Goal: Task Accomplishment & Management: Manage account settings

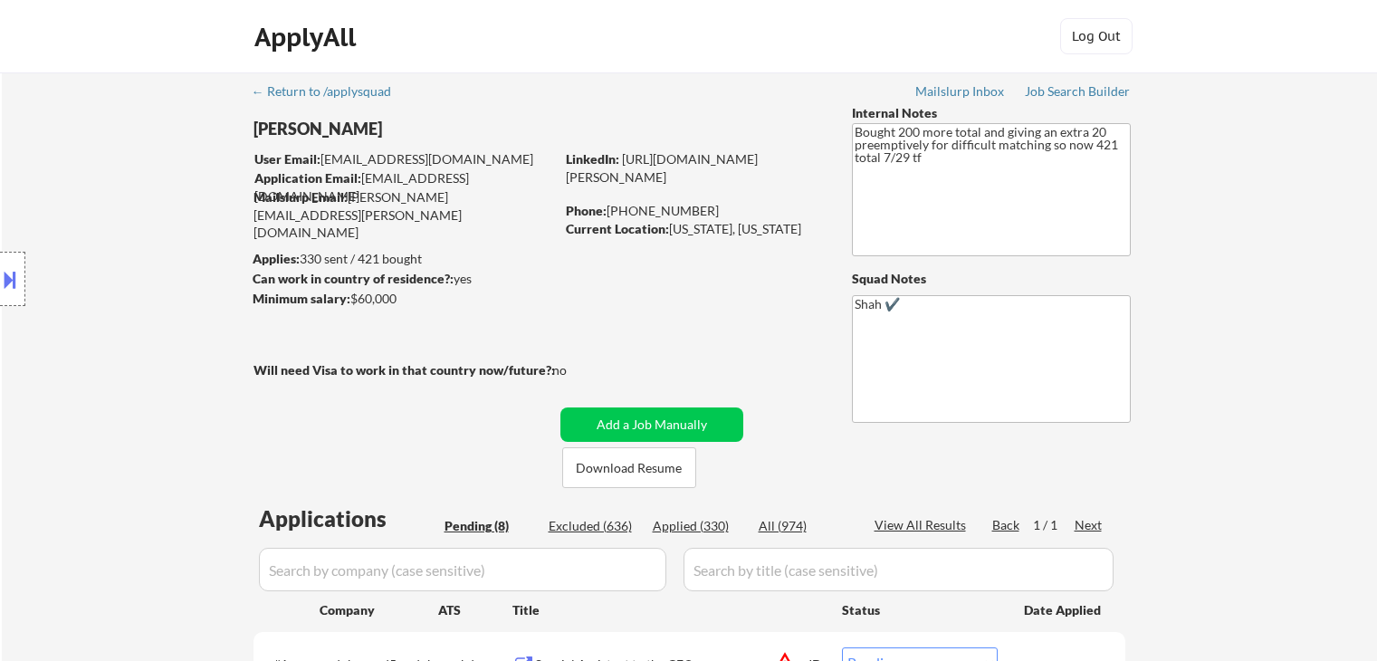
select select ""pending""
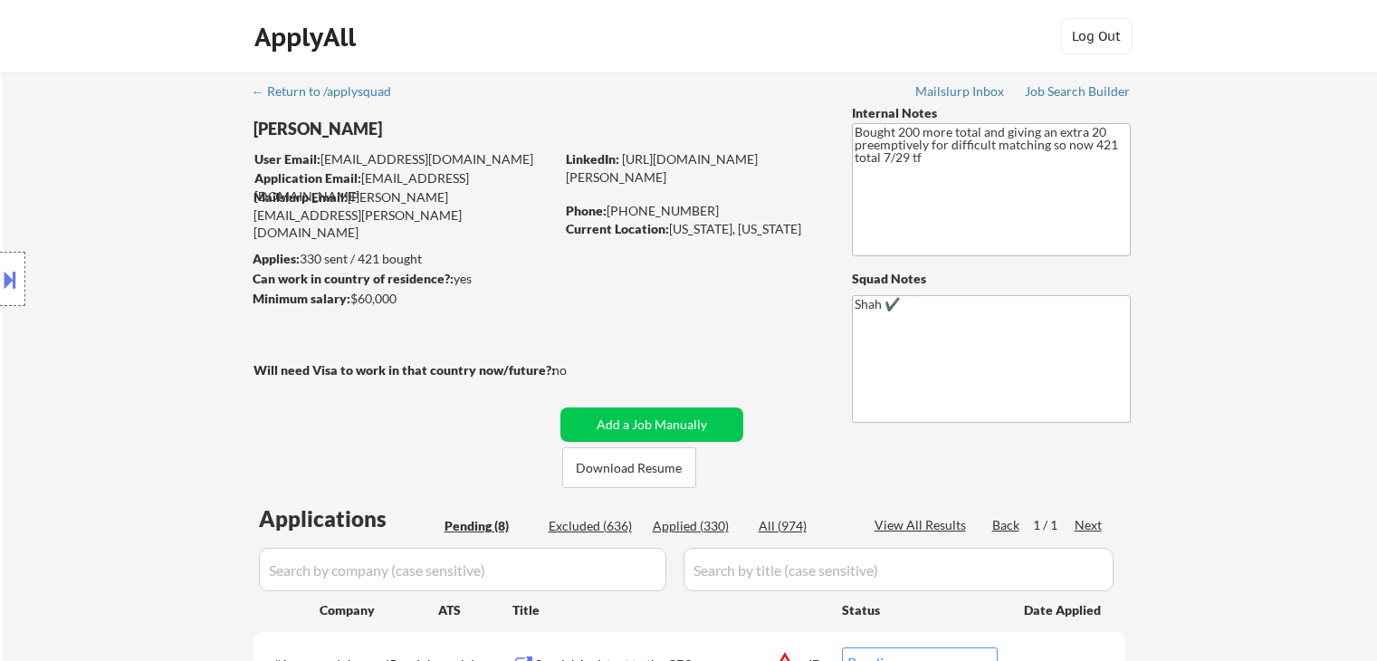
select select ""pending""
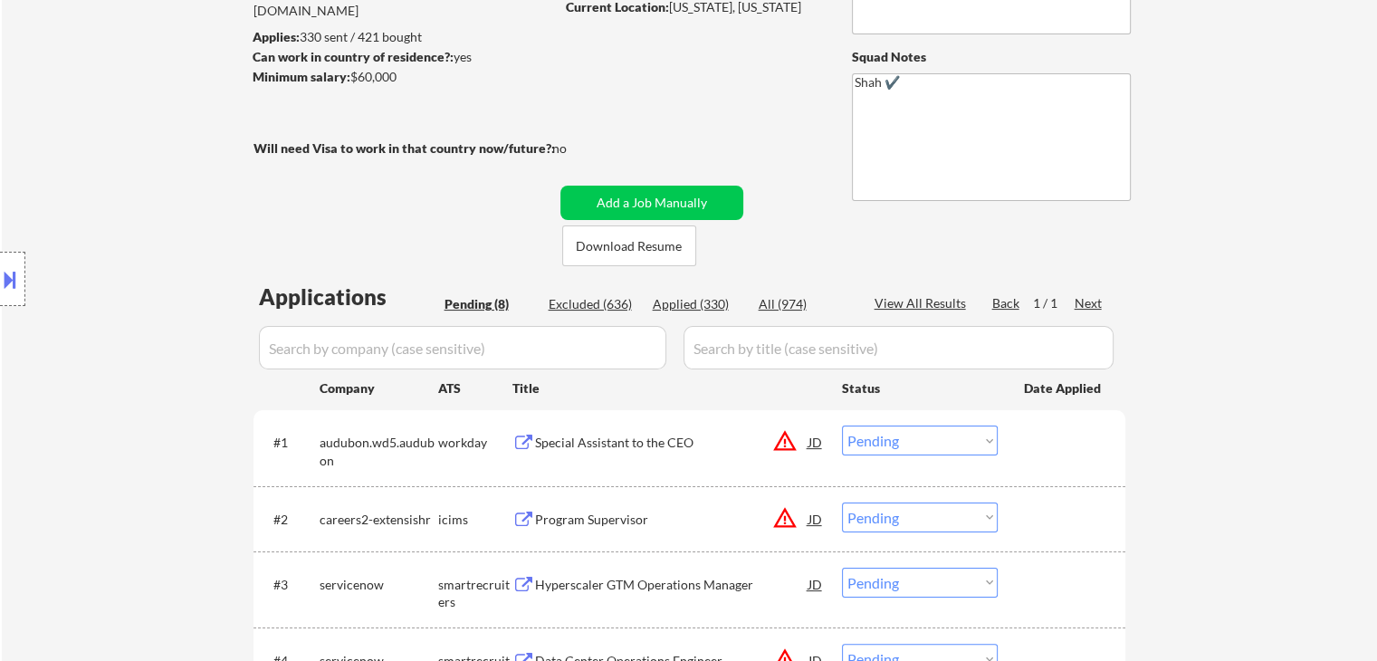
scroll to position [253, 0]
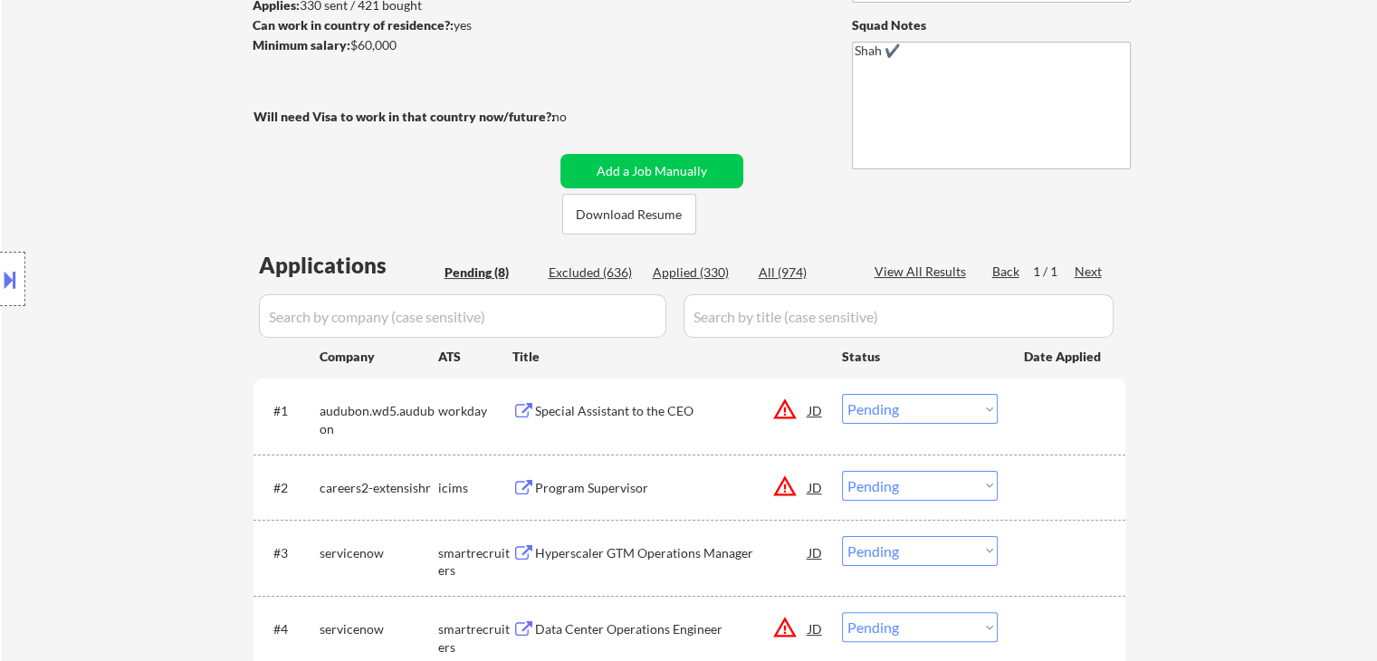
click at [588, 403] on div "Special Assistant to the CEO" at bounding box center [671, 411] width 273 height 18
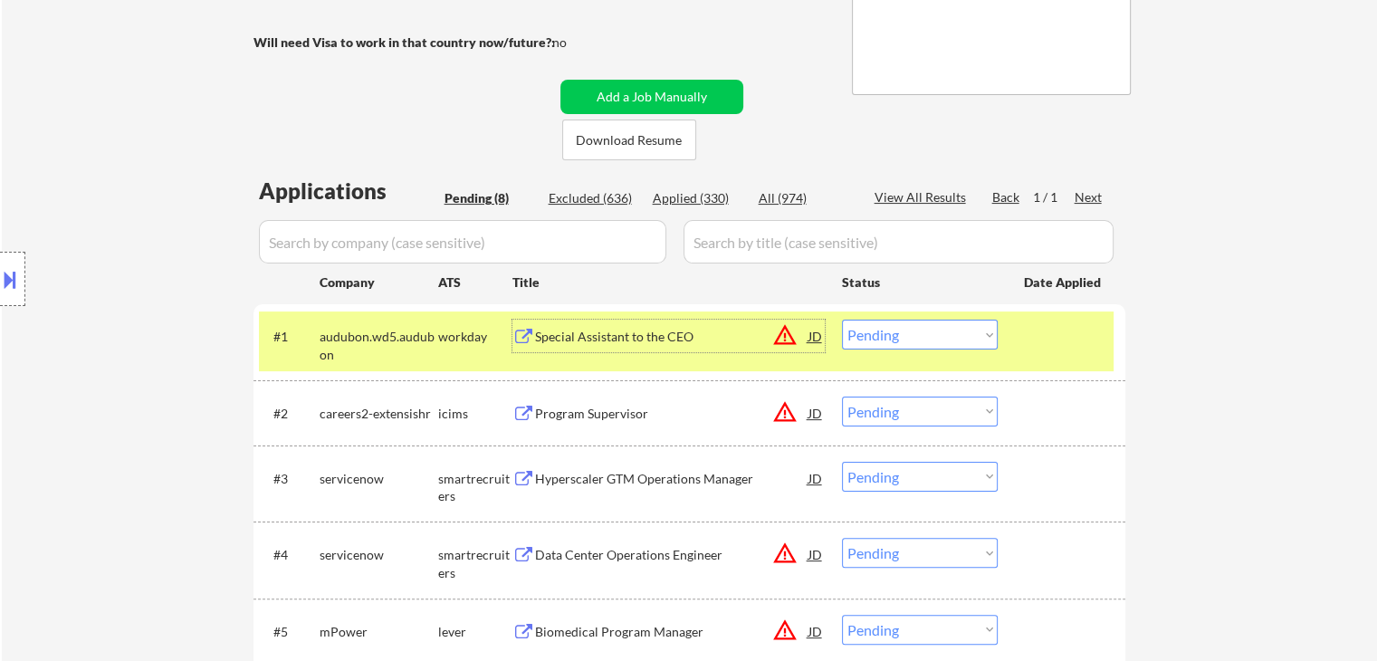
scroll to position [435, 0]
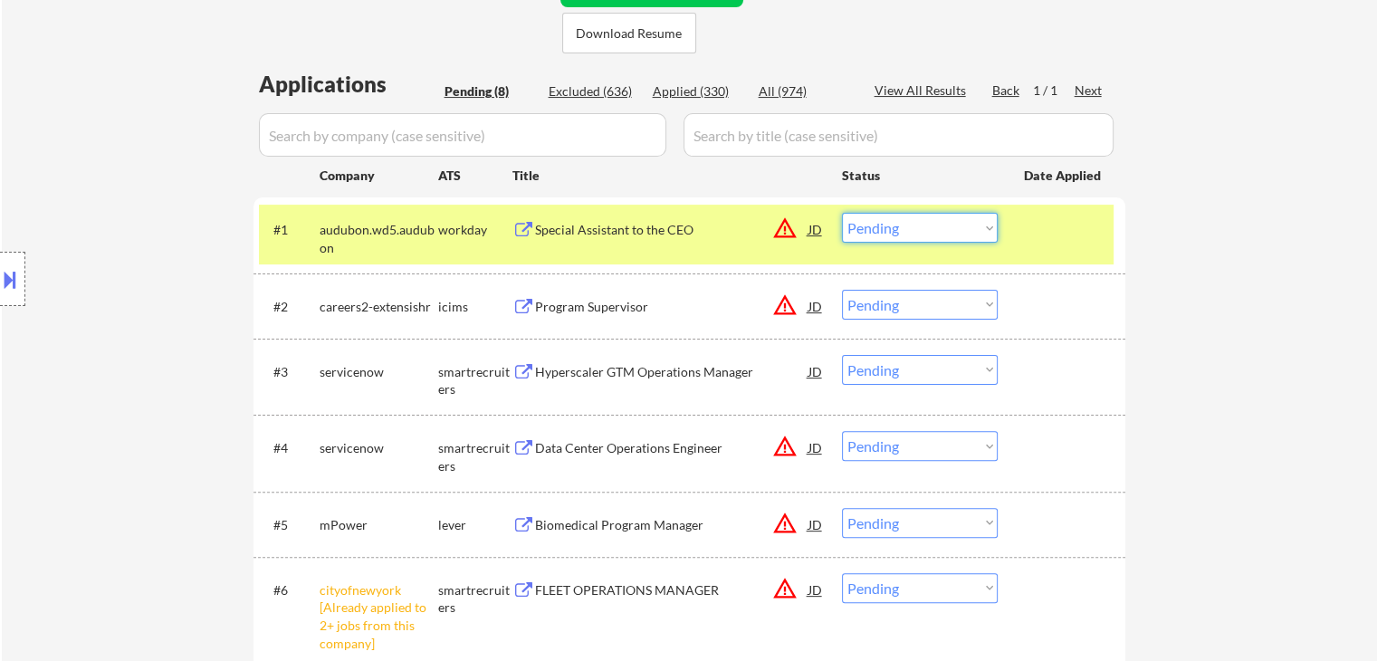
click at [884, 232] on select "Choose an option... Pending Applied Excluded (Questions) Excluded (Expired) Exc…" at bounding box center [920, 228] width 156 height 30
click at [842, 213] on select "Choose an option... Pending Applied Excluded (Questions) Excluded (Expired) Exc…" at bounding box center [920, 228] width 156 height 30
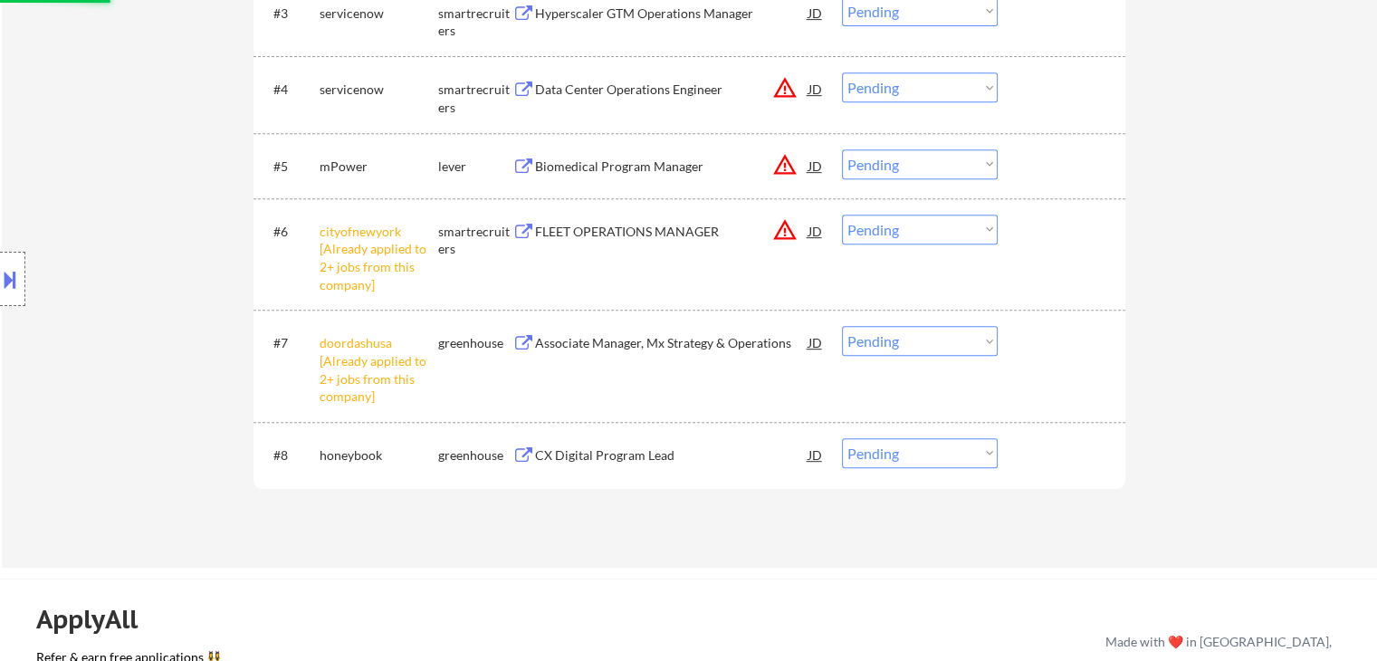
scroll to position [797, 0]
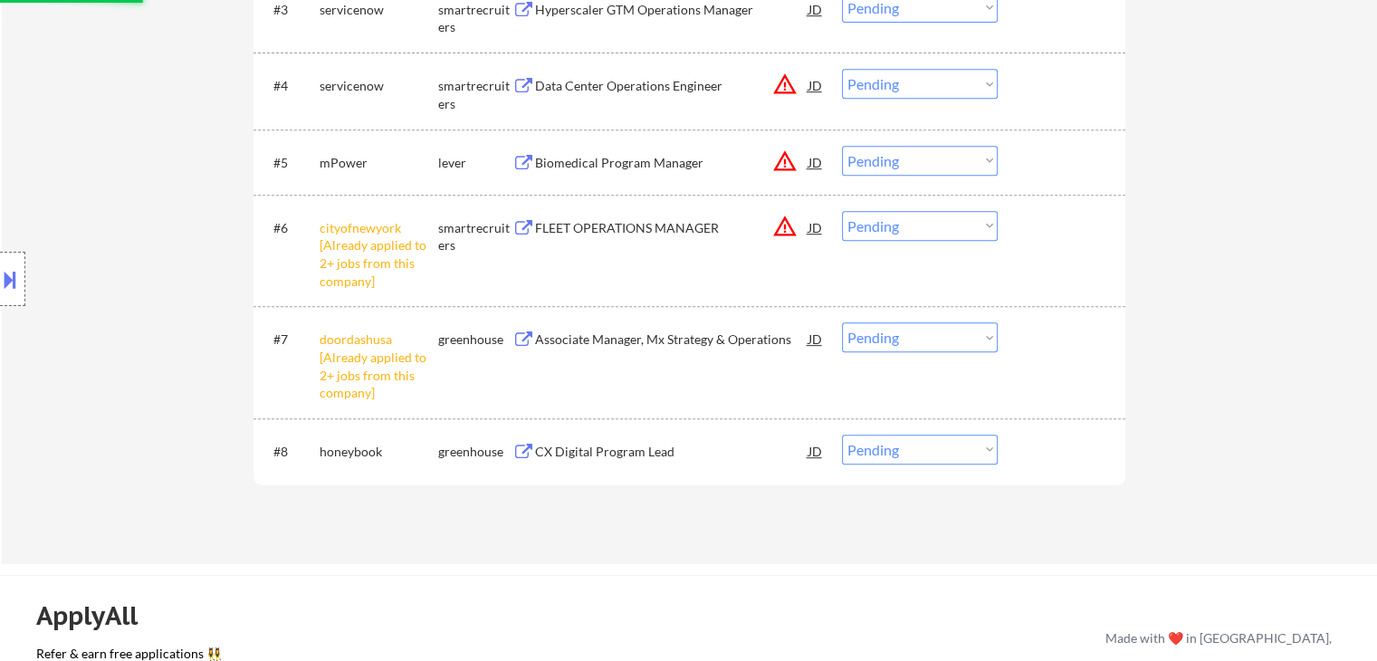
select select ""pending""
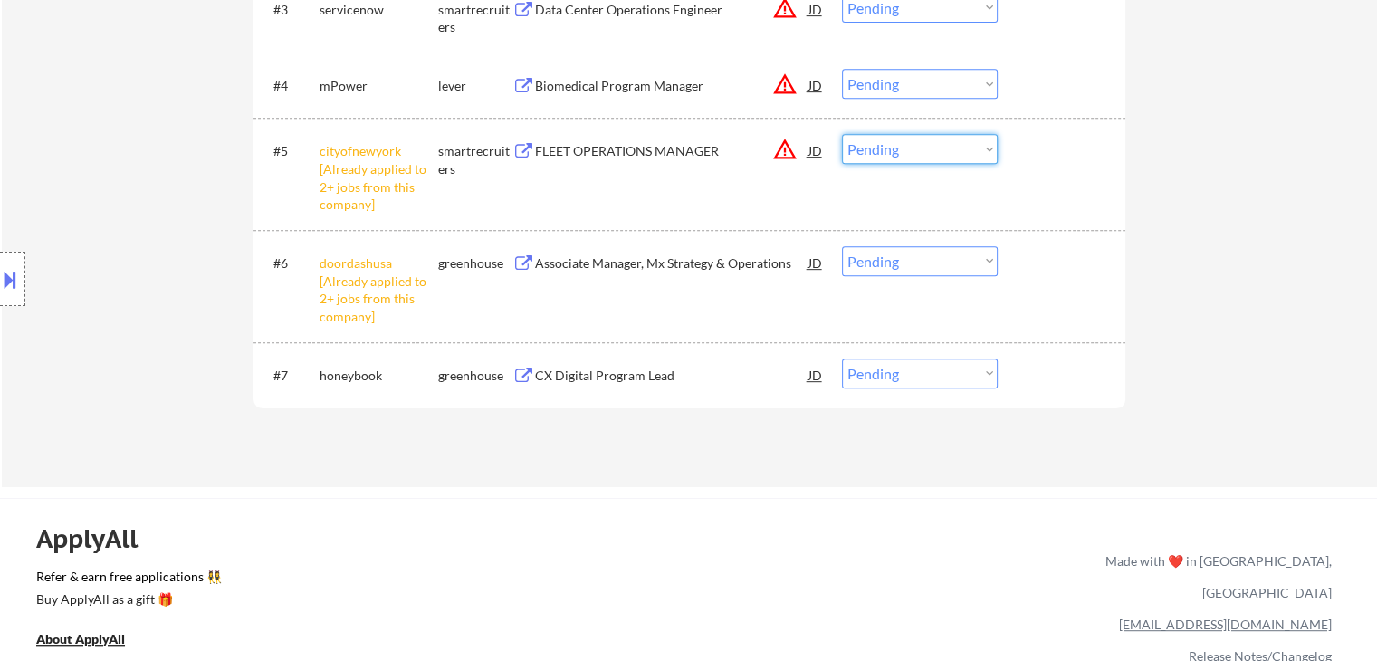
click at [907, 148] on select "Choose an option... Pending Applied Excluded (Questions) Excluded (Expired) Exc…" at bounding box center [920, 149] width 156 height 30
click at [842, 134] on select "Choose an option... Pending Applied Excluded (Questions) Excluded (Expired) Exc…" at bounding box center [920, 149] width 156 height 30
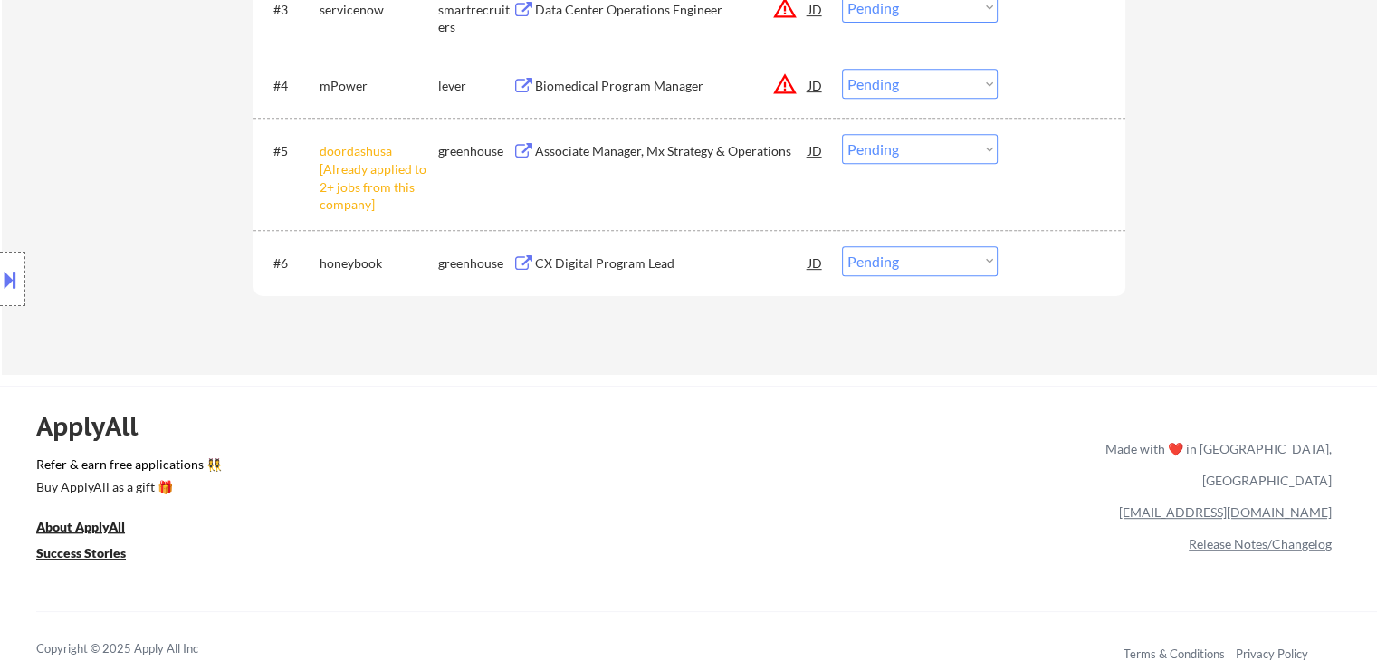
click at [874, 157] on select "Choose an option... Pending Applied Excluded (Questions) Excluded (Expired) Exc…" at bounding box center [920, 149] width 156 height 30
click at [842, 134] on select "Choose an option... Pending Applied Excluded (Questions) Excluded (Expired) Exc…" at bounding box center [920, 149] width 156 height 30
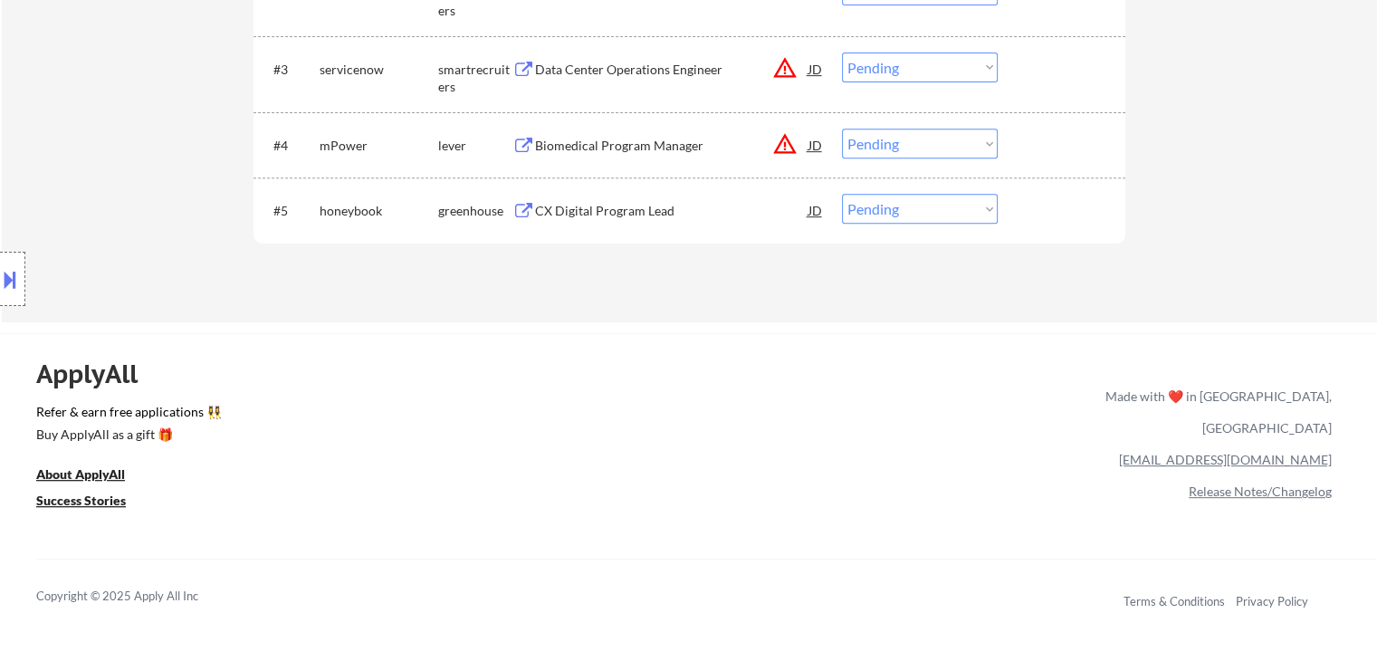
scroll to position [706, 0]
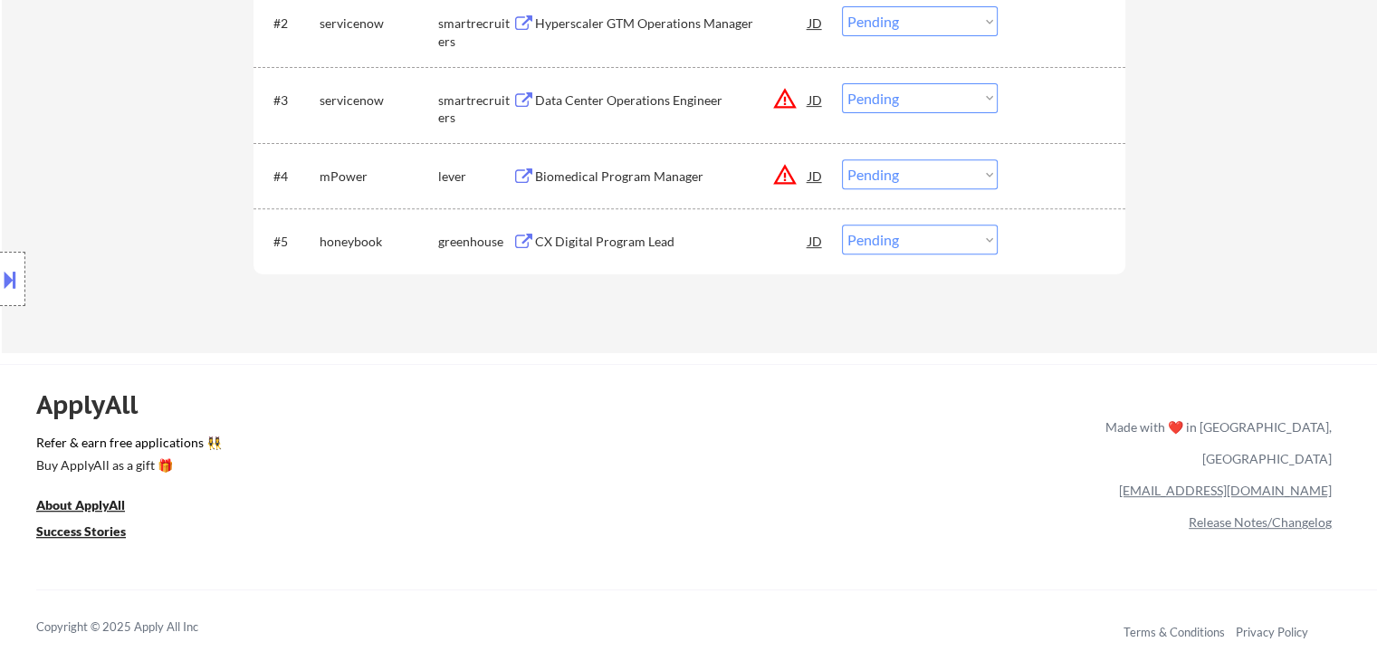
click at [612, 242] on div "CX Digital Program Lead" at bounding box center [671, 242] width 273 height 18
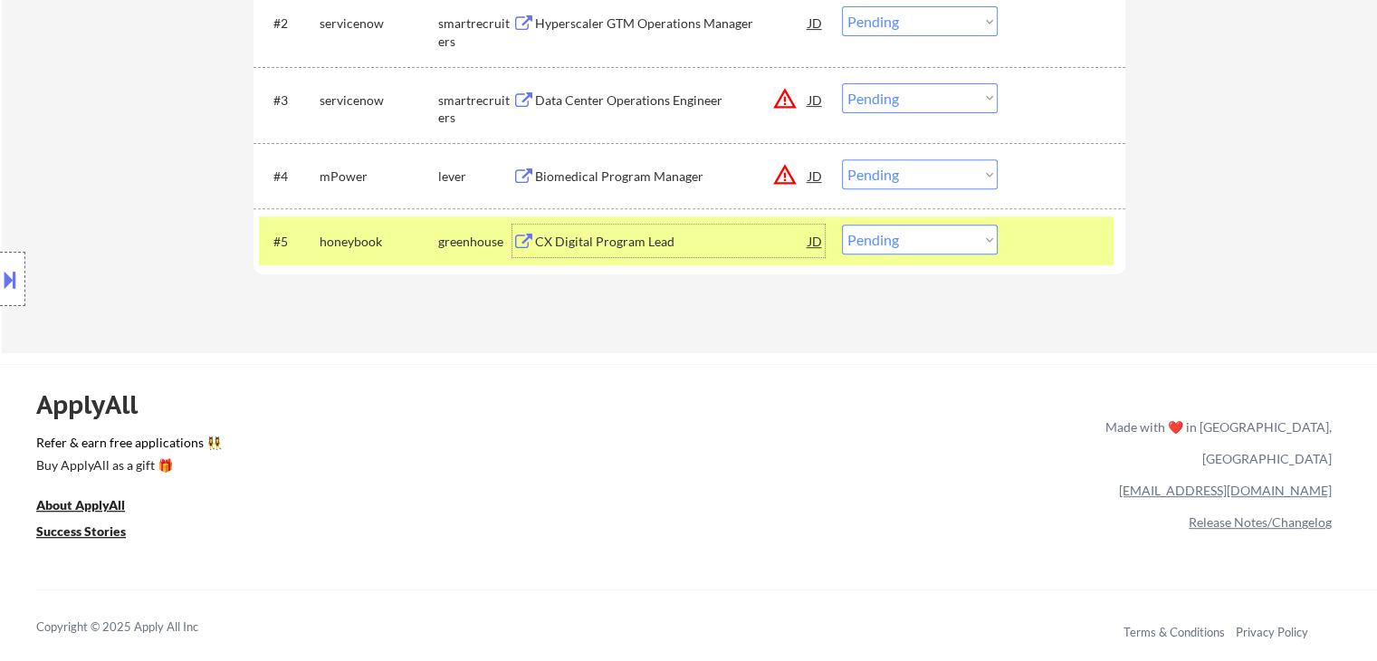
click at [11, 285] on button at bounding box center [10, 279] width 20 height 30
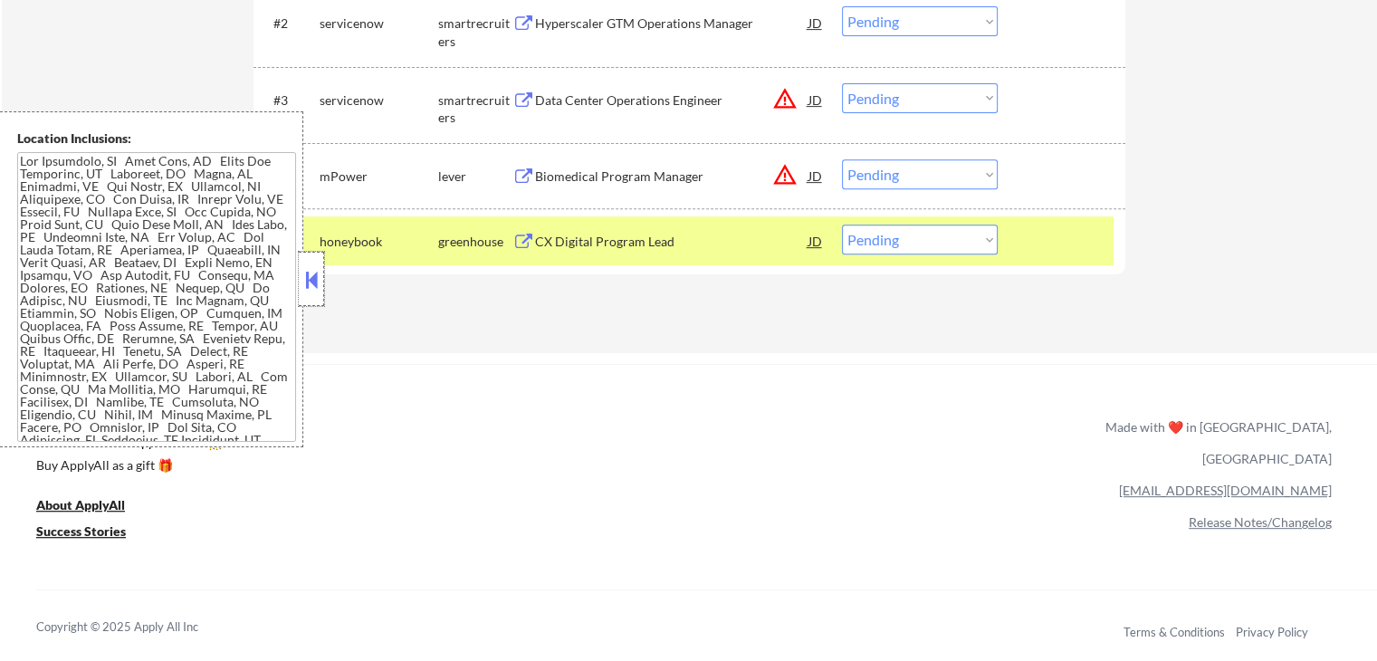
click at [316, 294] on div at bounding box center [311, 279] width 25 height 54
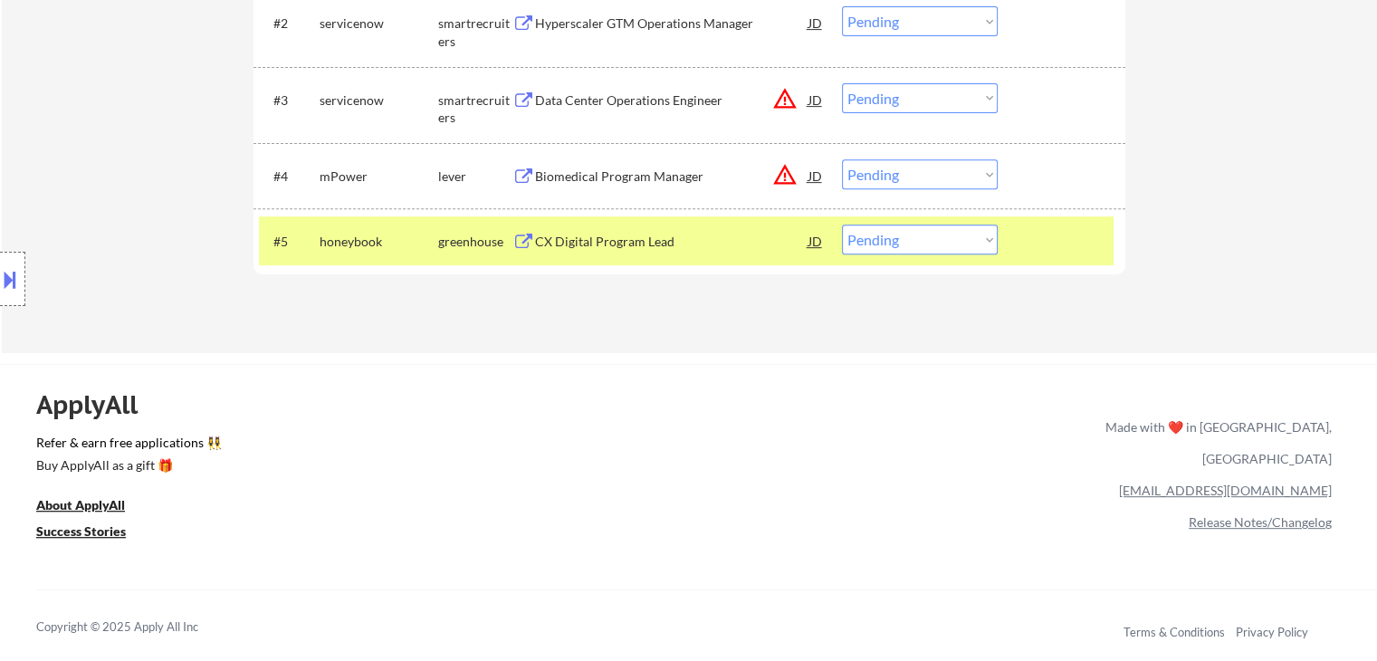
click at [904, 240] on select "Choose an option... Pending Applied Excluded (Questions) Excluded (Expired) Exc…" at bounding box center [920, 240] width 156 height 30
select select ""applied""
click at [842, 225] on select "Choose an option... Pending Applied Excluded (Questions) Excluded (Expired) Exc…" at bounding box center [920, 240] width 156 height 30
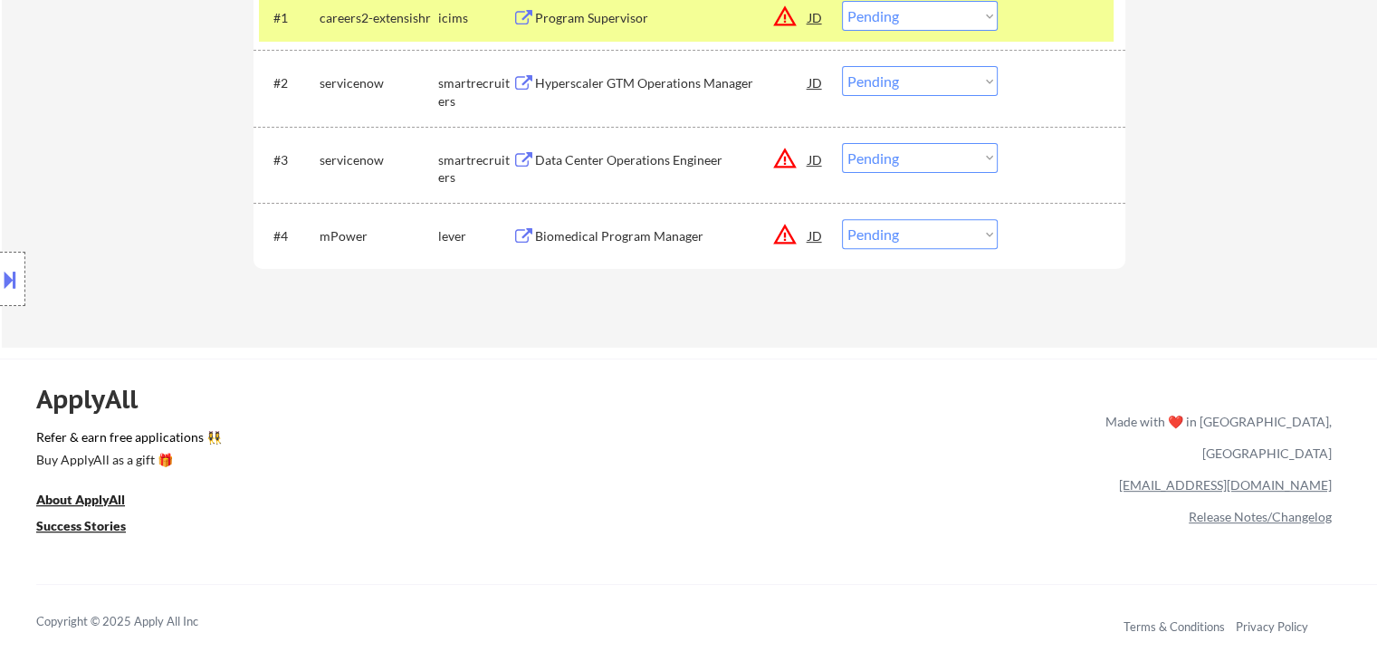
scroll to position [616, 0]
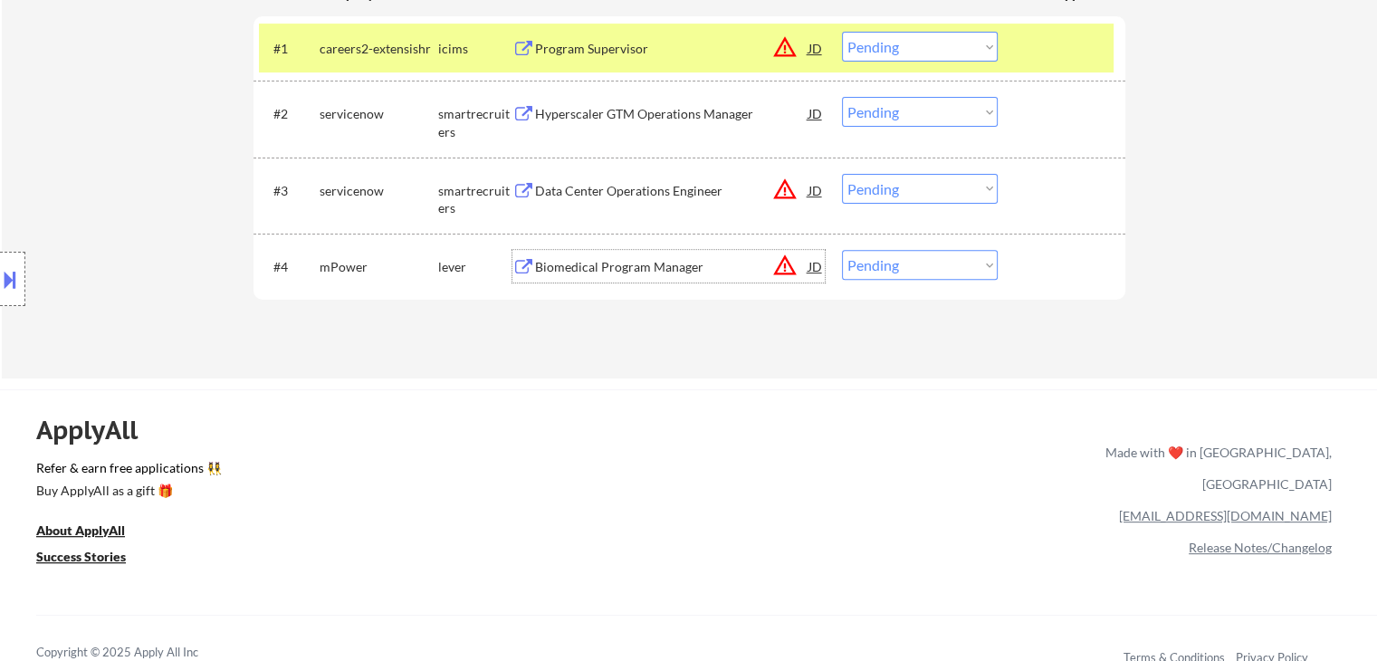
click at [593, 266] on div "Biomedical Program Manager" at bounding box center [671, 267] width 273 height 18
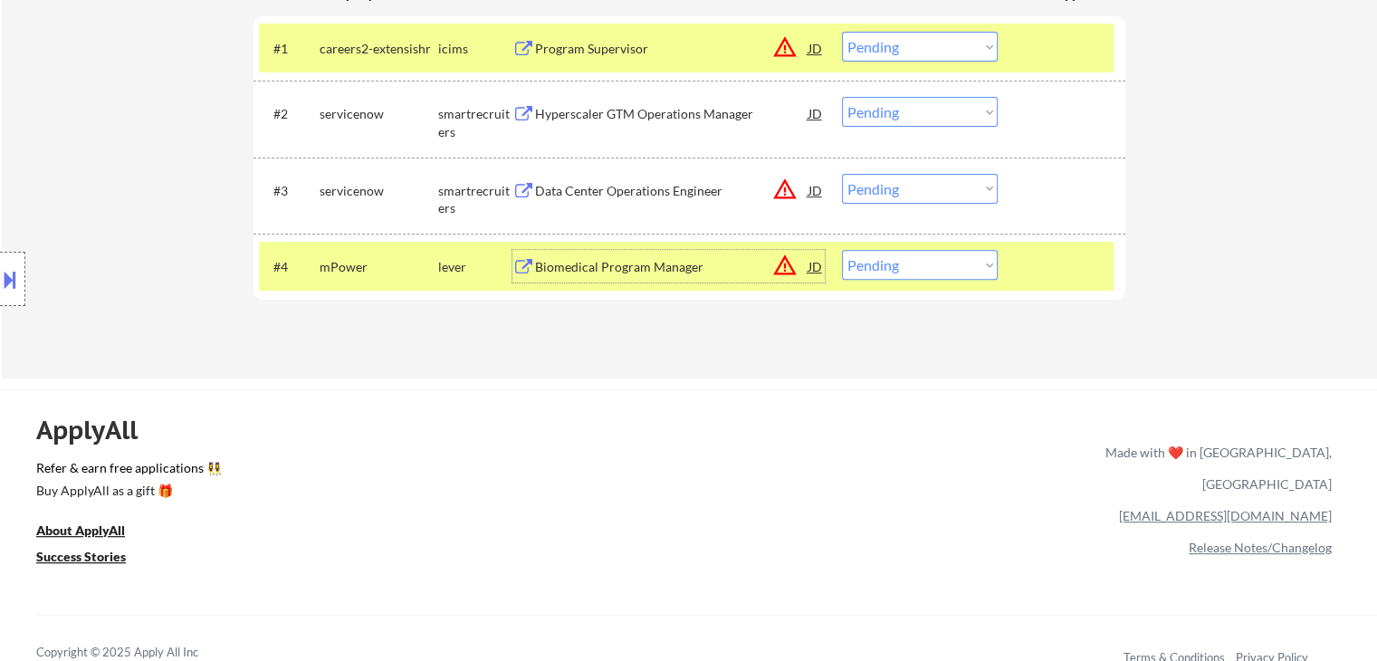
click at [16, 280] on button at bounding box center [10, 279] width 20 height 30
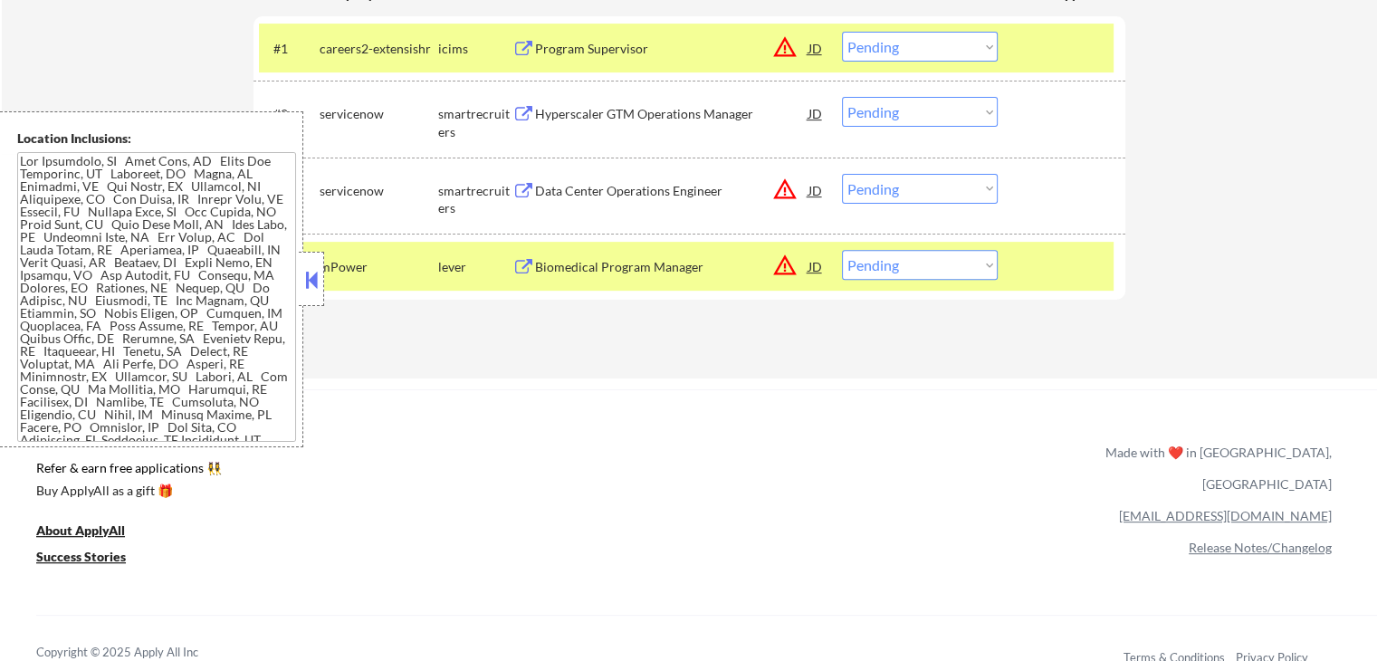
scroll to position [155, 0]
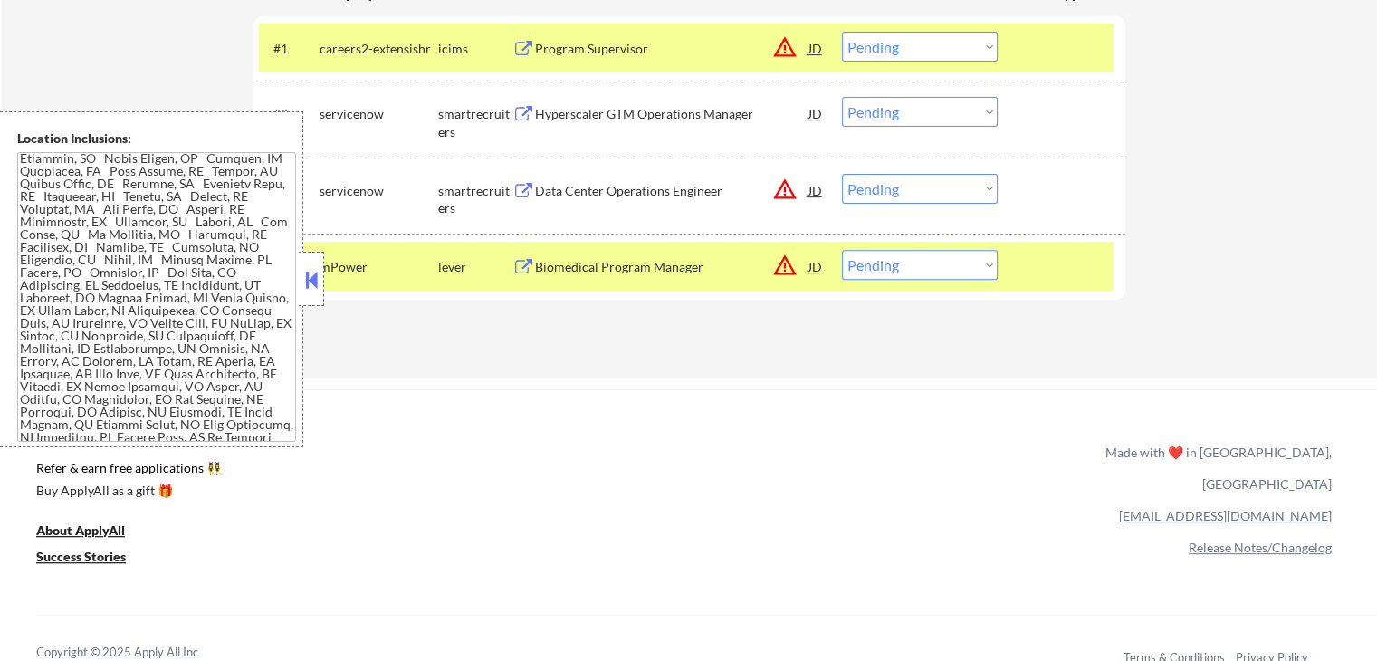
click at [312, 285] on button at bounding box center [311, 279] width 20 height 27
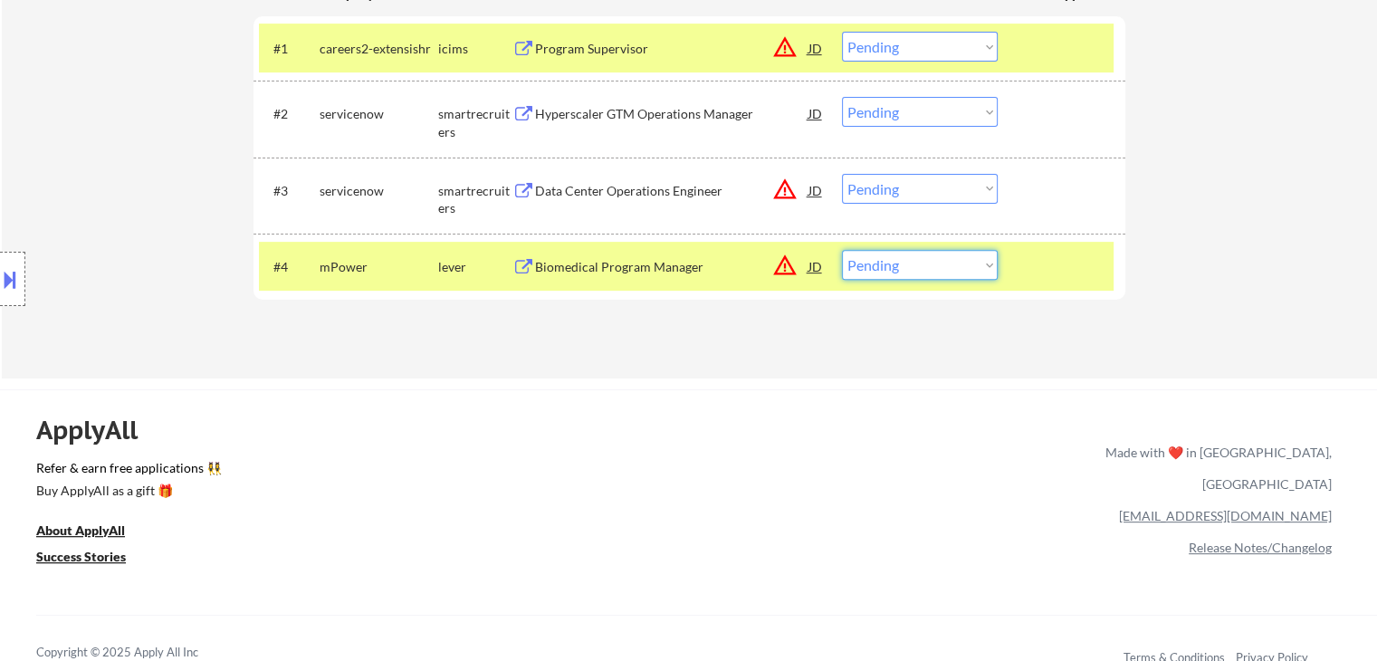
click at [875, 272] on select "Choose an option... Pending Applied Excluded (Questions) Excluded (Expired) Exc…" at bounding box center [920, 265] width 156 height 30
select select ""applied""
click at [842, 250] on select "Choose an option... Pending Applied Excluded (Questions) Excluded (Expired) Exc…" at bounding box center [920, 265] width 156 height 30
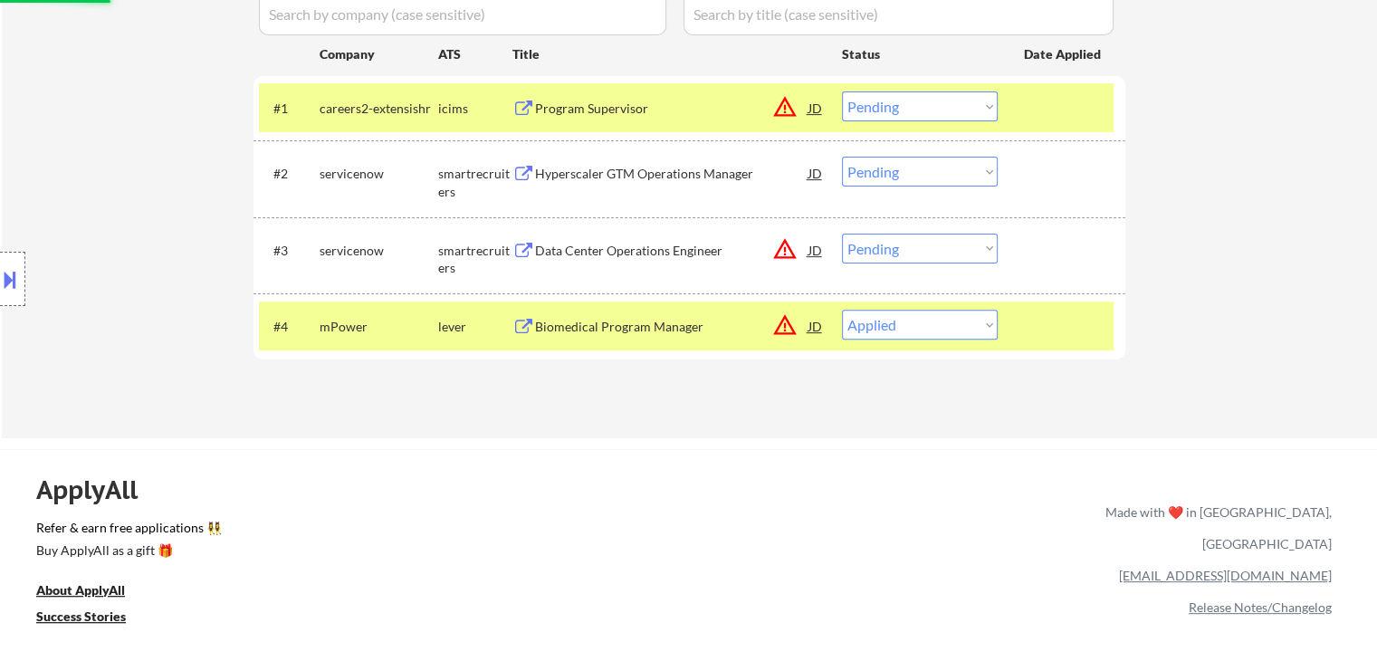
scroll to position [525, 0]
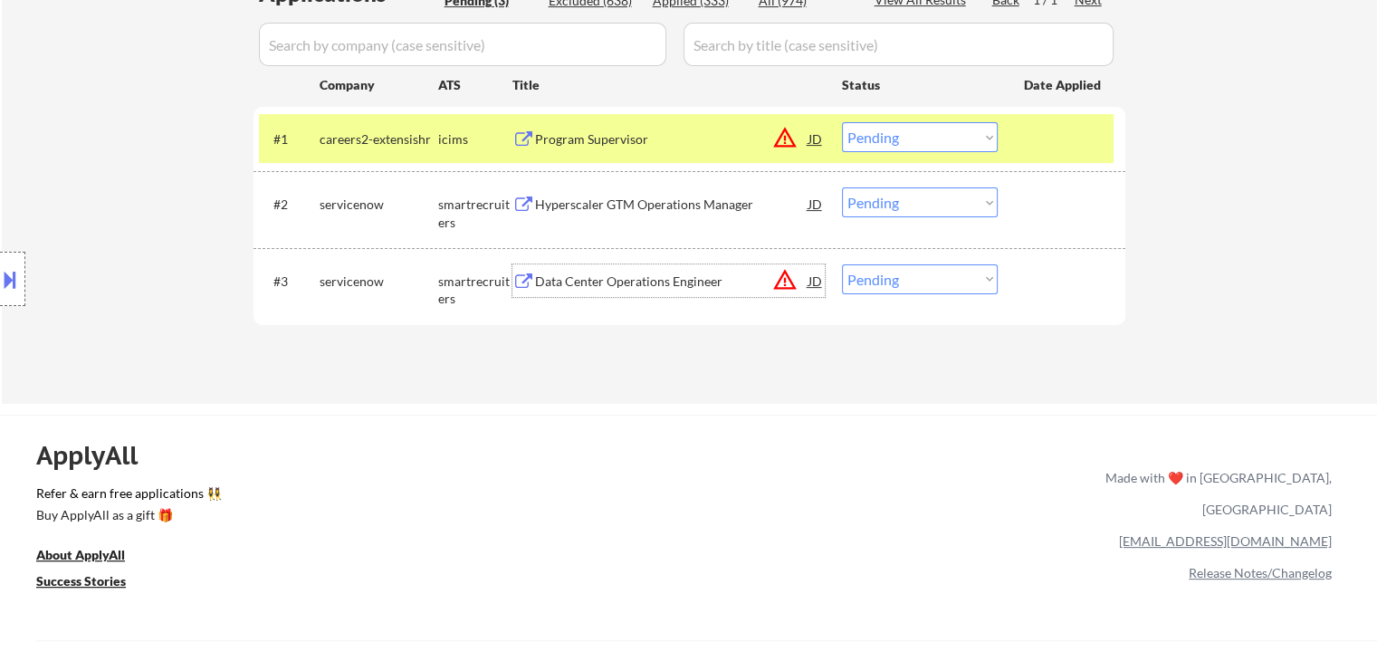
click at [571, 268] on div "Data Center Operations Engineer" at bounding box center [671, 280] width 273 height 33
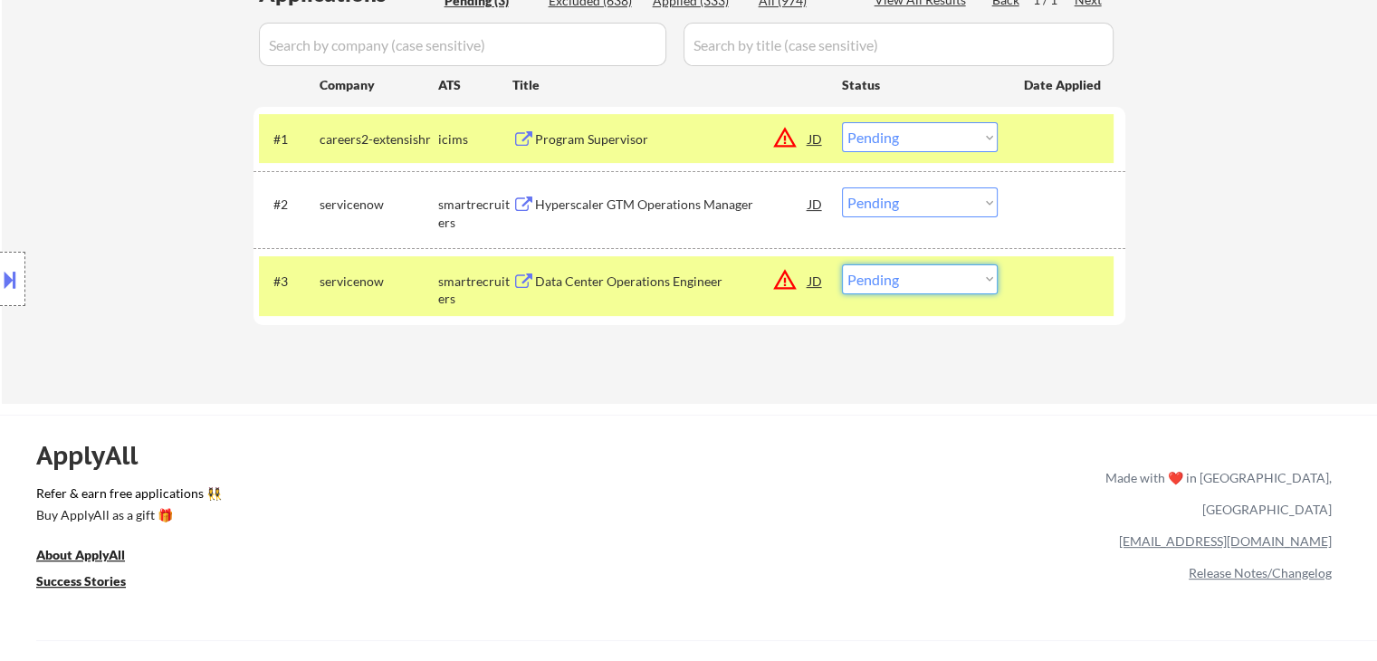
click at [932, 282] on select "Choose an option... Pending Applied Excluded (Questions) Excluded (Expired) Exc…" at bounding box center [920, 279] width 156 height 30
select select ""applied""
click at [842, 264] on select "Choose an option... Pending Applied Excluded (Questions) Excluded (Expired) Exc…" at bounding box center [920, 279] width 156 height 30
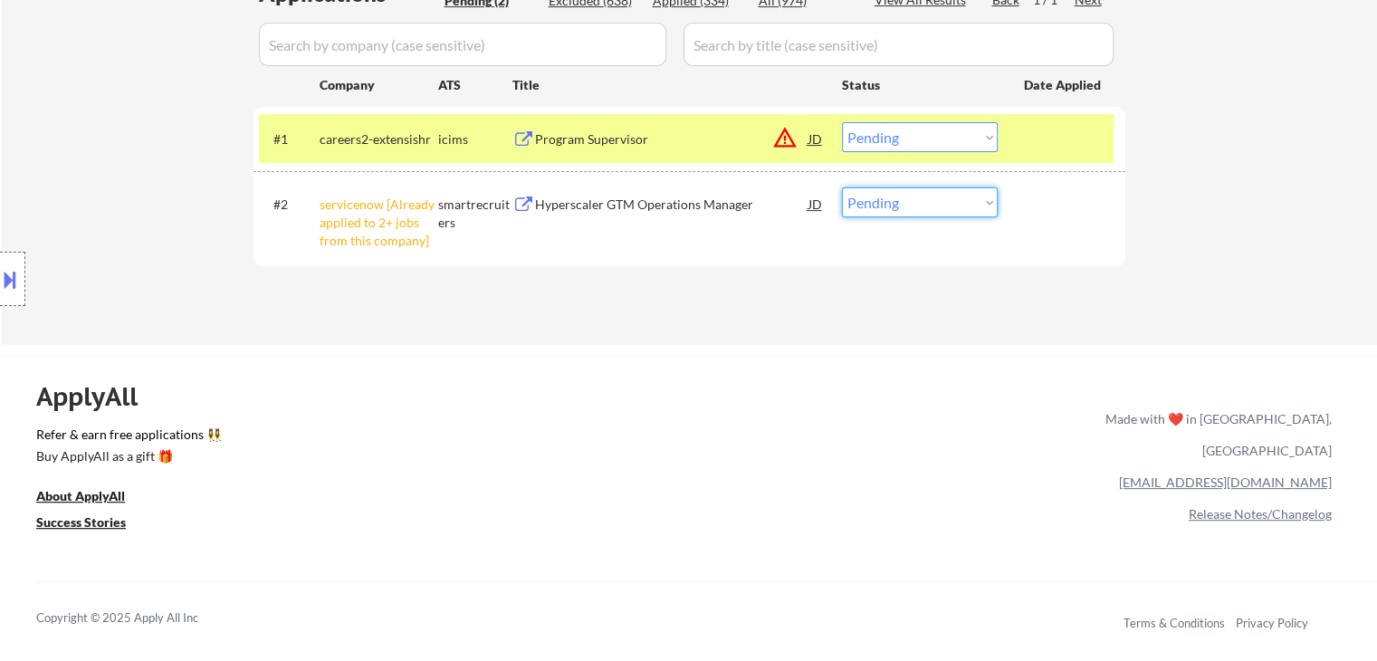
click at [923, 197] on select "Choose an option... Pending Applied Excluded (Questions) Excluded (Expired) Exc…" at bounding box center [920, 202] width 156 height 30
select select ""excluded__other_""
click at [842, 187] on select "Choose an option... Pending Applied Excluded (Questions) Excluded (Expired) Exc…" at bounding box center [920, 202] width 156 height 30
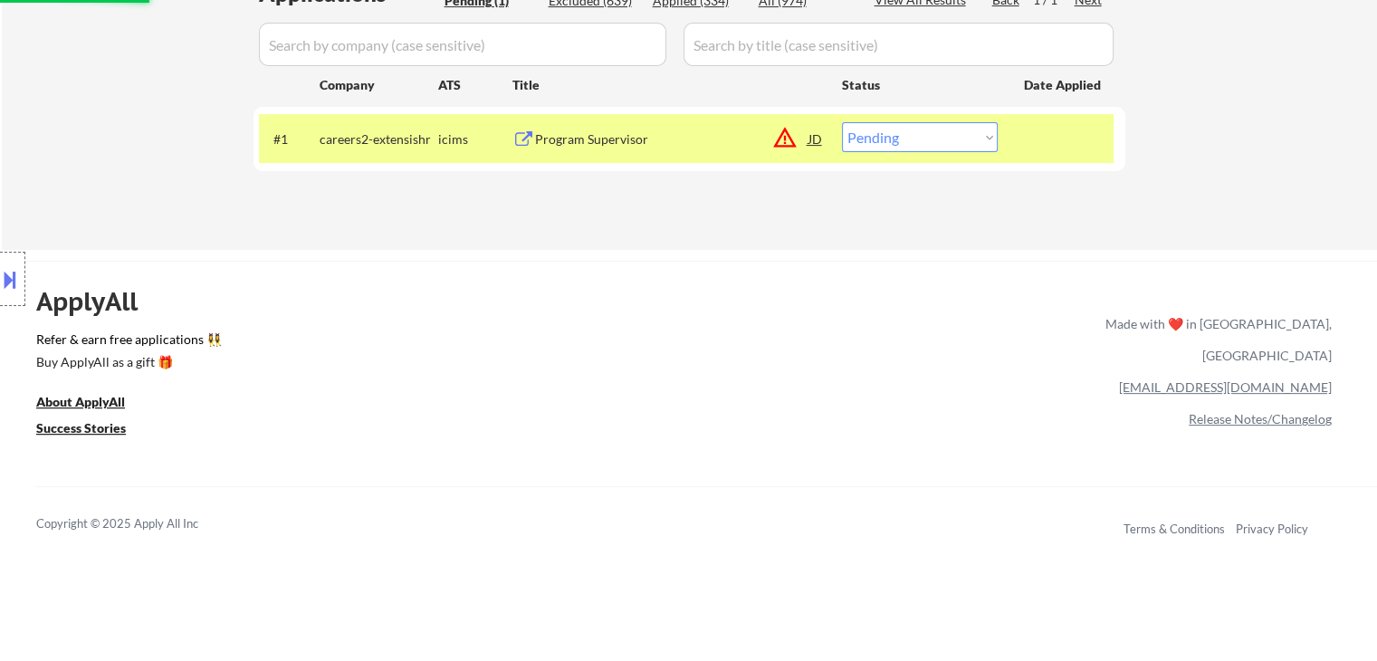
click at [589, 139] on div "Program Supervisor" at bounding box center [671, 139] width 273 height 18
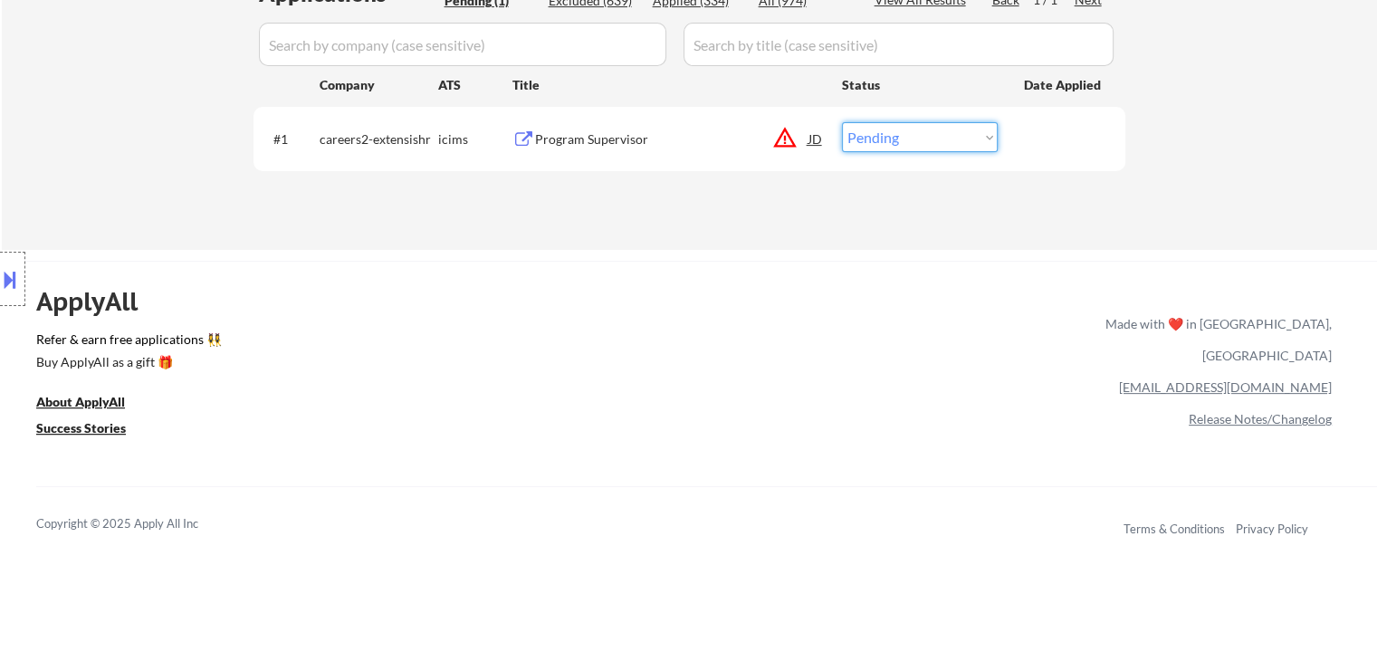
click at [894, 144] on select "Choose an option... Pending Applied Excluded (Questions) Excluded (Expired) Exc…" at bounding box center [920, 137] width 156 height 30
select select ""excluded__location_""
click at [842, 122] on select "Choose an option... Pending Applied Excluded (Questions) Excluded (Expired) Exc…" at bounding box center [920, 137] width 156 height 30
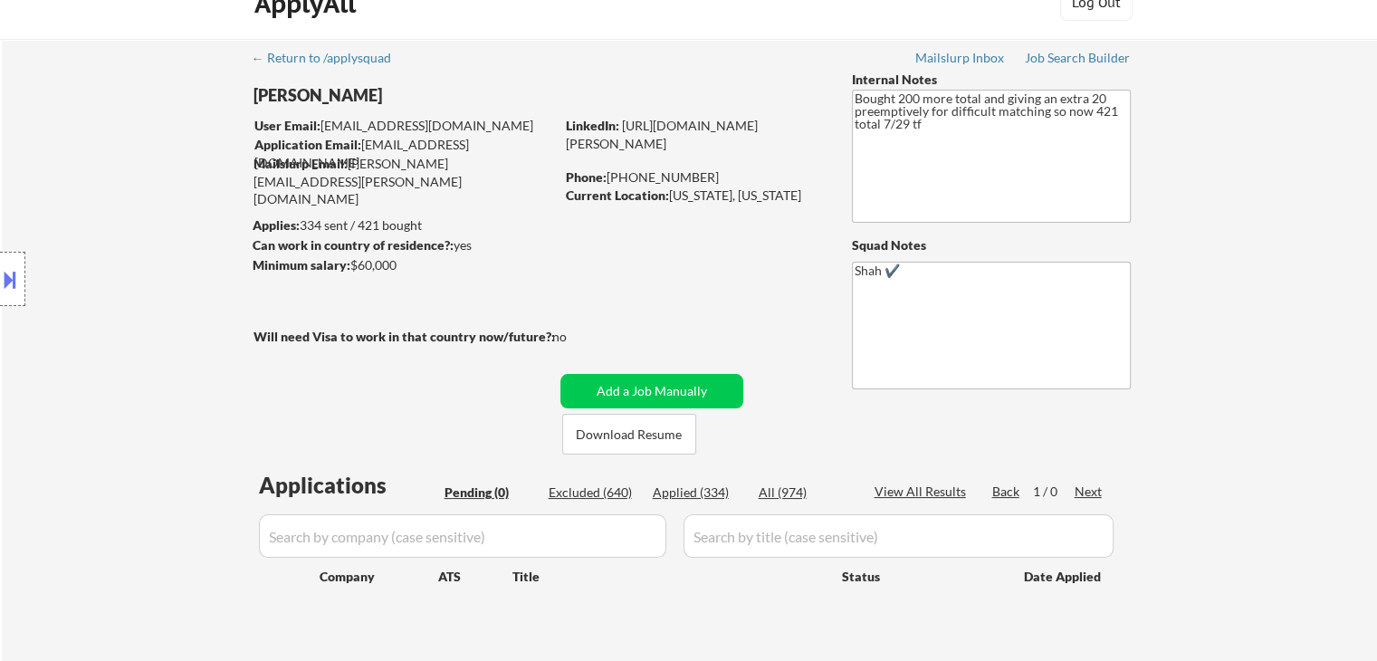
scroll to position [0, 0]
